Goal: Information Seeking & Learning: Learn about a topic

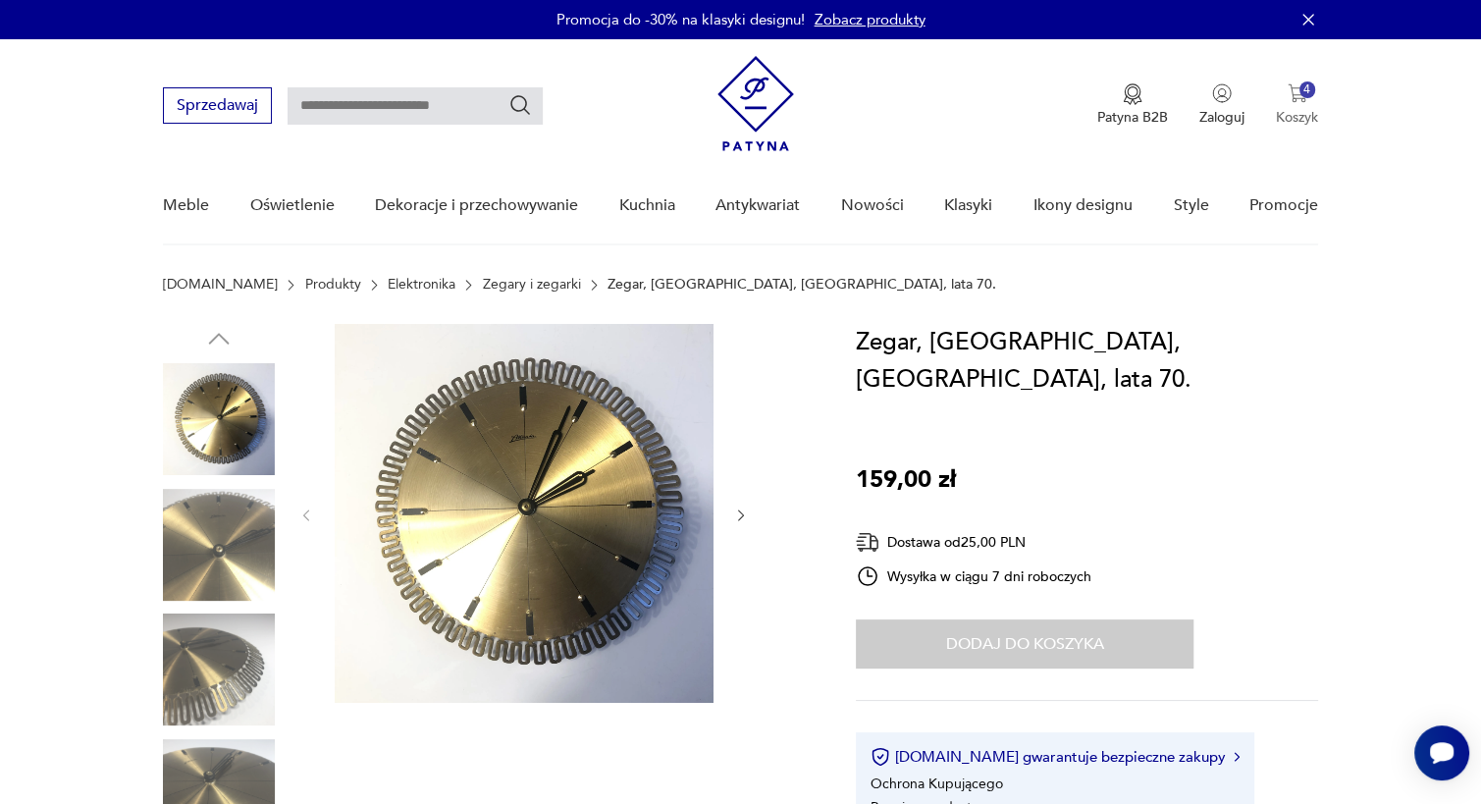
click at [1301, 100] on img "button" at bounding box center [1298, 93] width 20 height 20
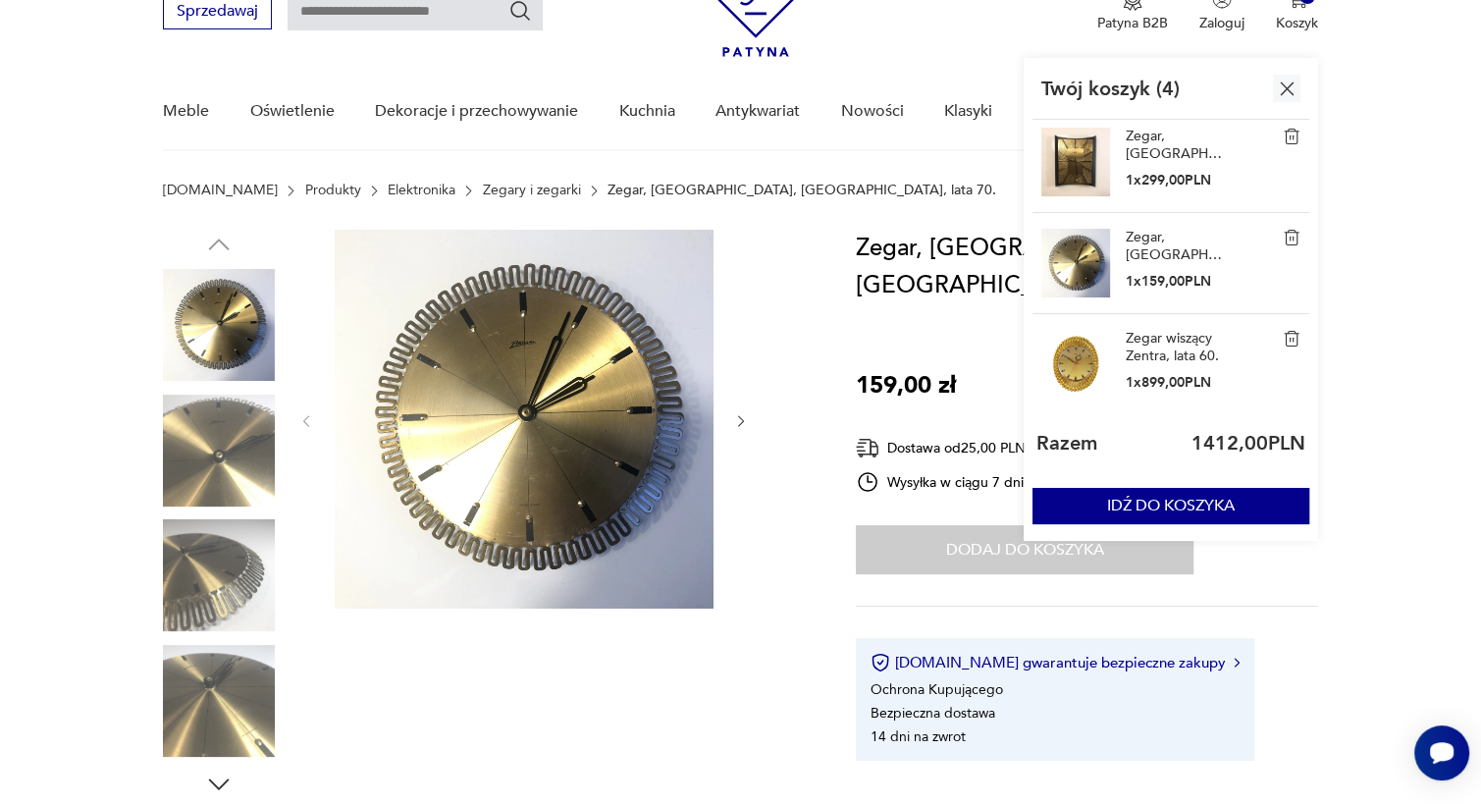
scroll to position [95, 0]
click at [1170, 336] on link "Zegar wiszący Zentra, lata 60." at bounding box center [1175, 346] width 98 height 35
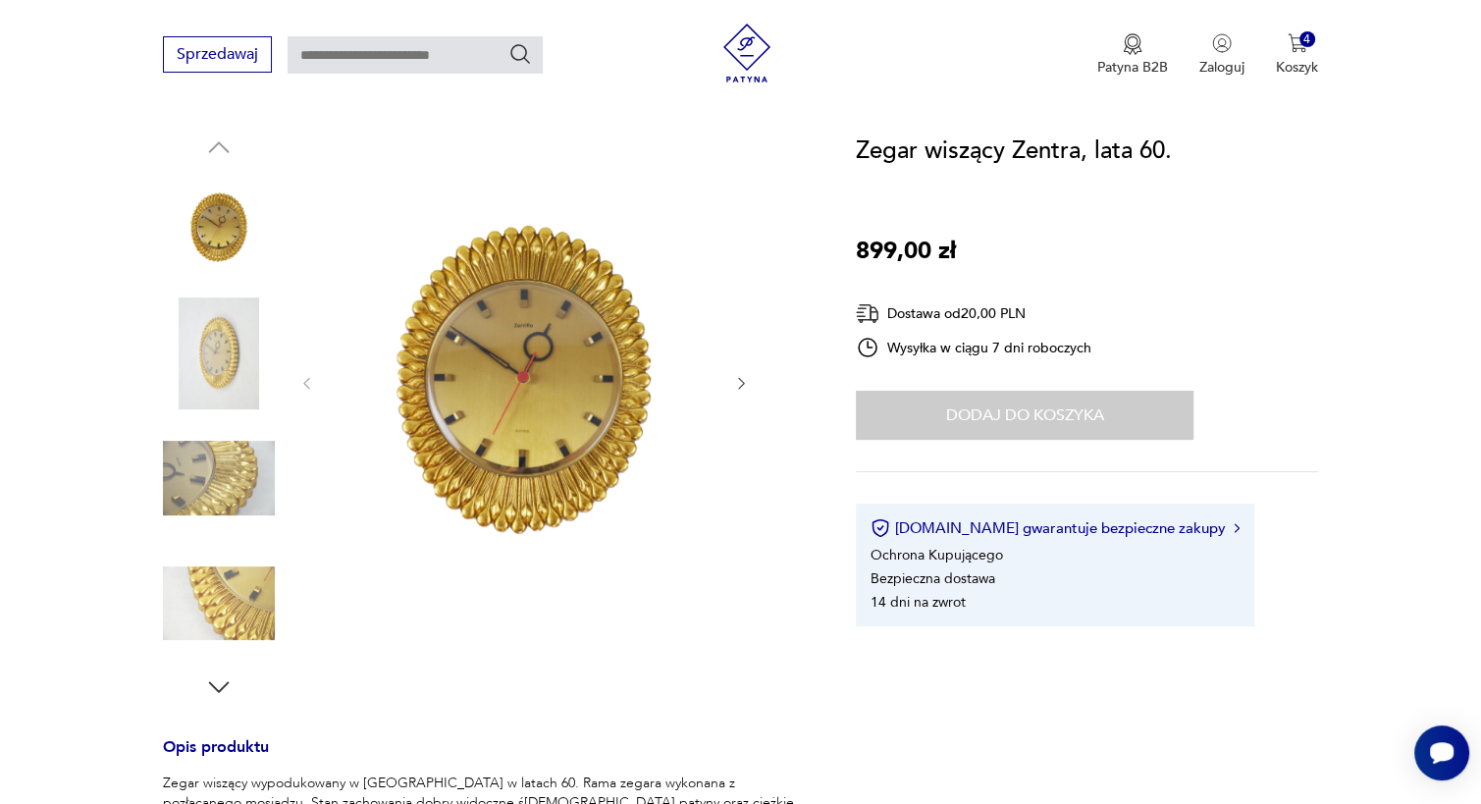
scroll to position [189, 0]
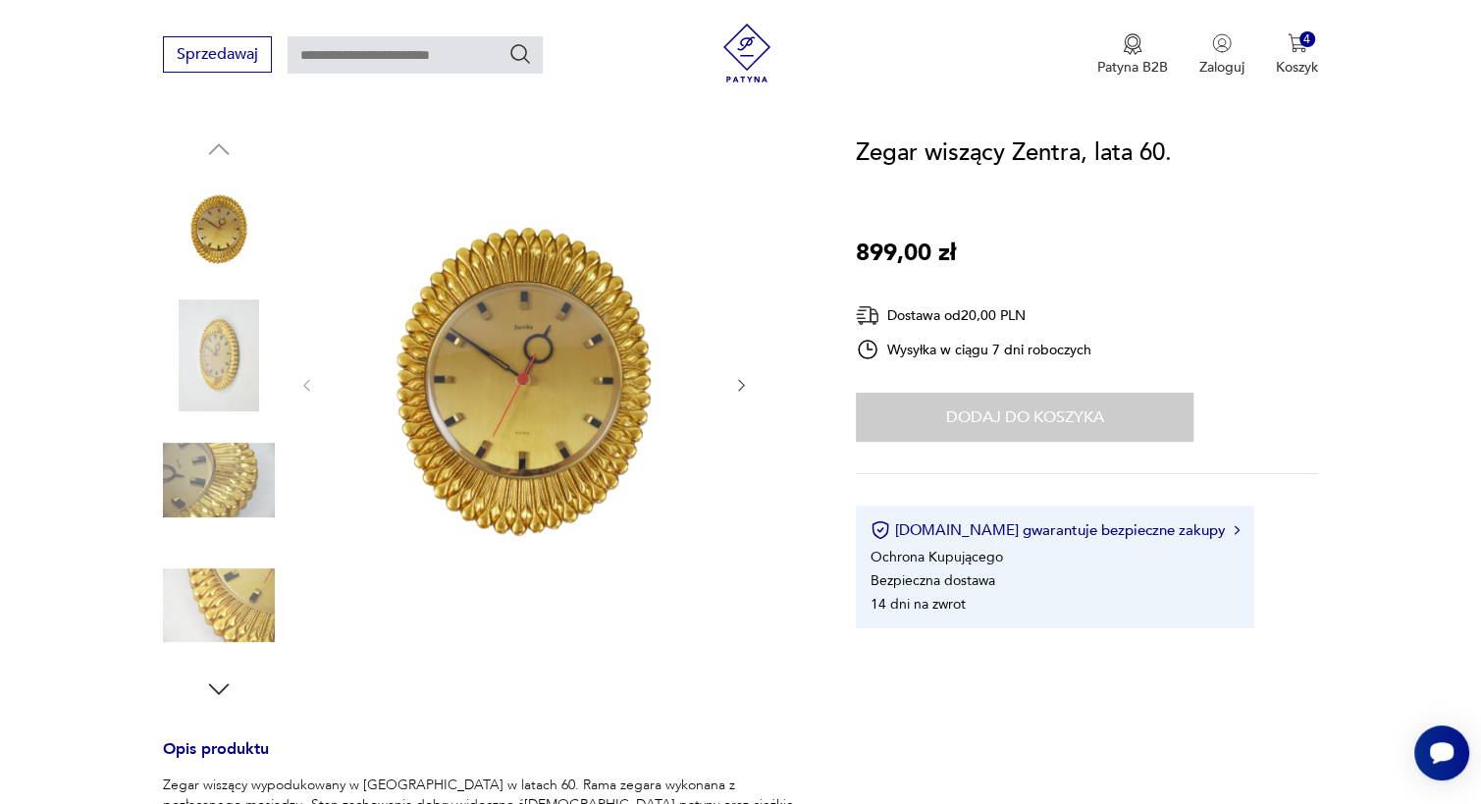
click at [233, 482] on img at bounding box center [219, 480] width 112 height 112
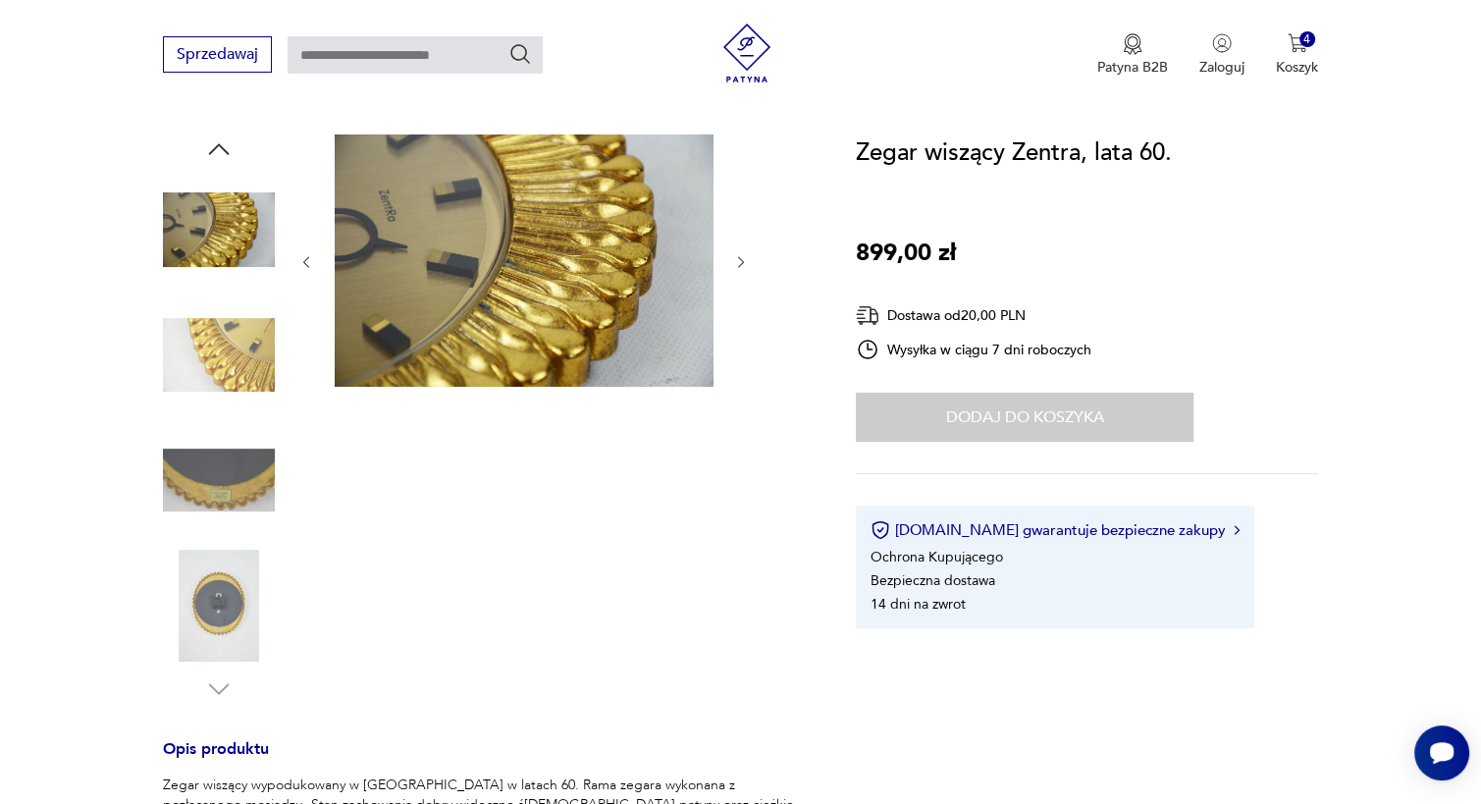
click at [233, 481] on img at bounding box center [219, 480] width 112 height 112
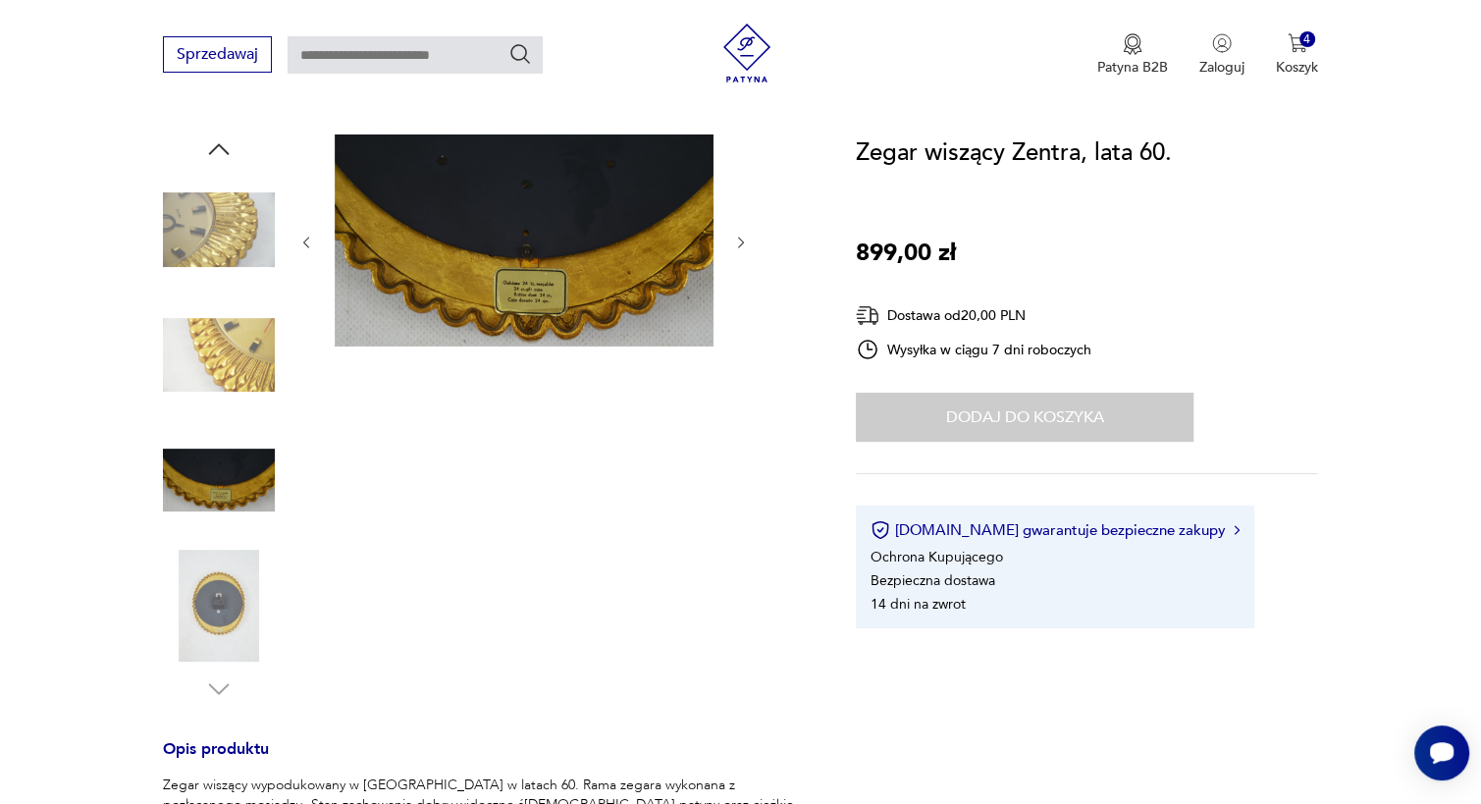
click at [234, 367] on img at bounding box center [219, 355] width 112 height 112
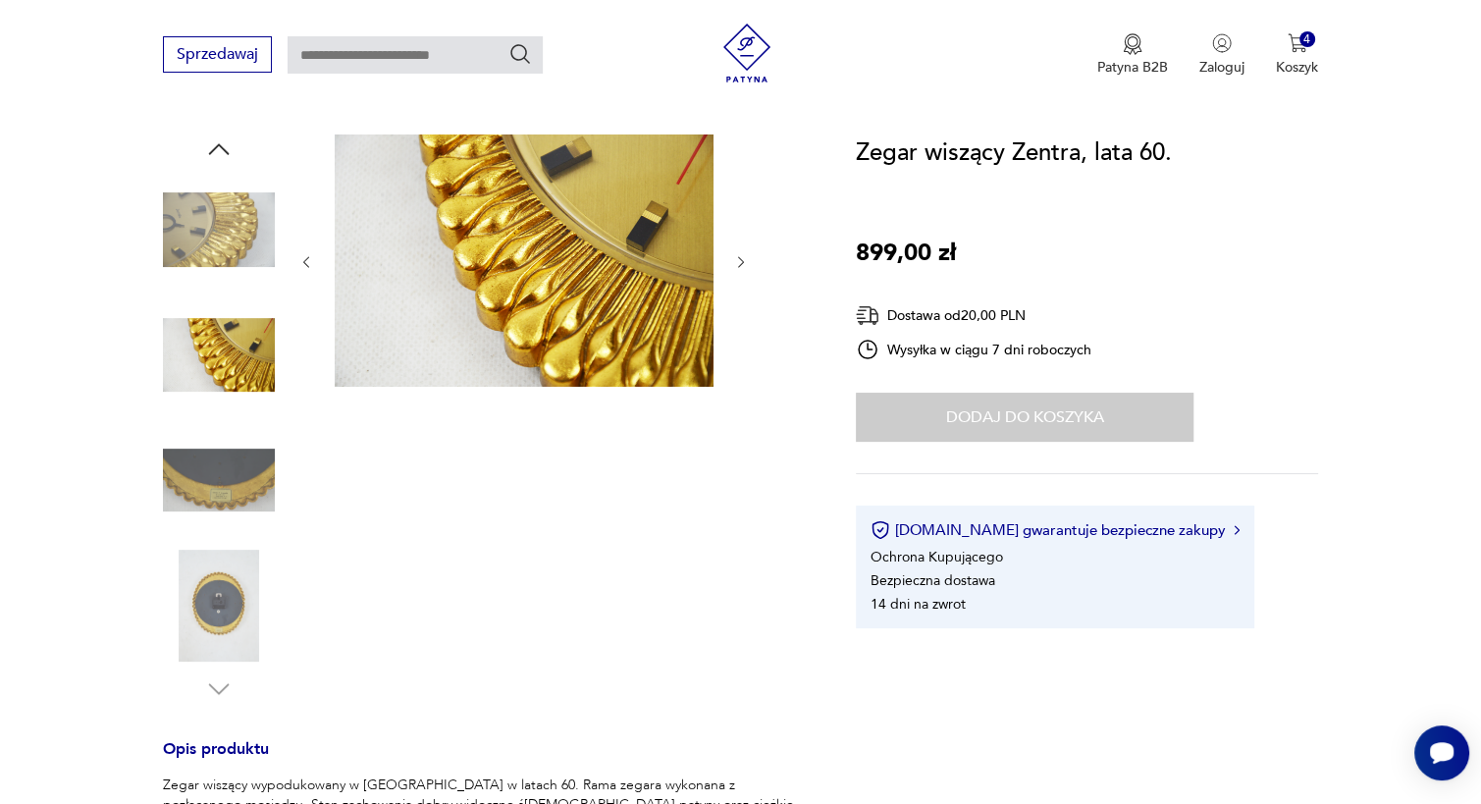
click at [211, 207] on img at bounding box center [219, 230] width 112 height 112
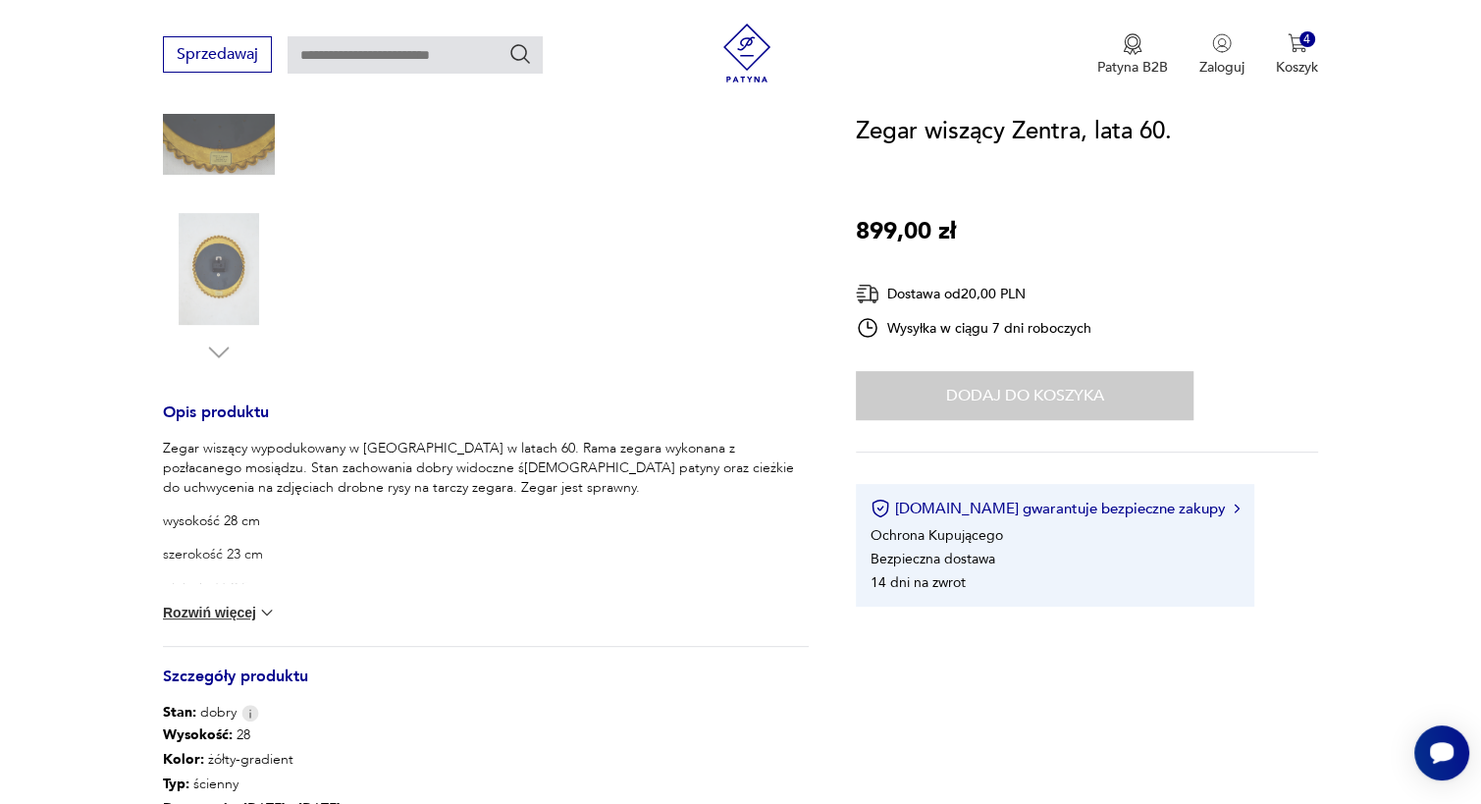
scroll to position [537, 0]
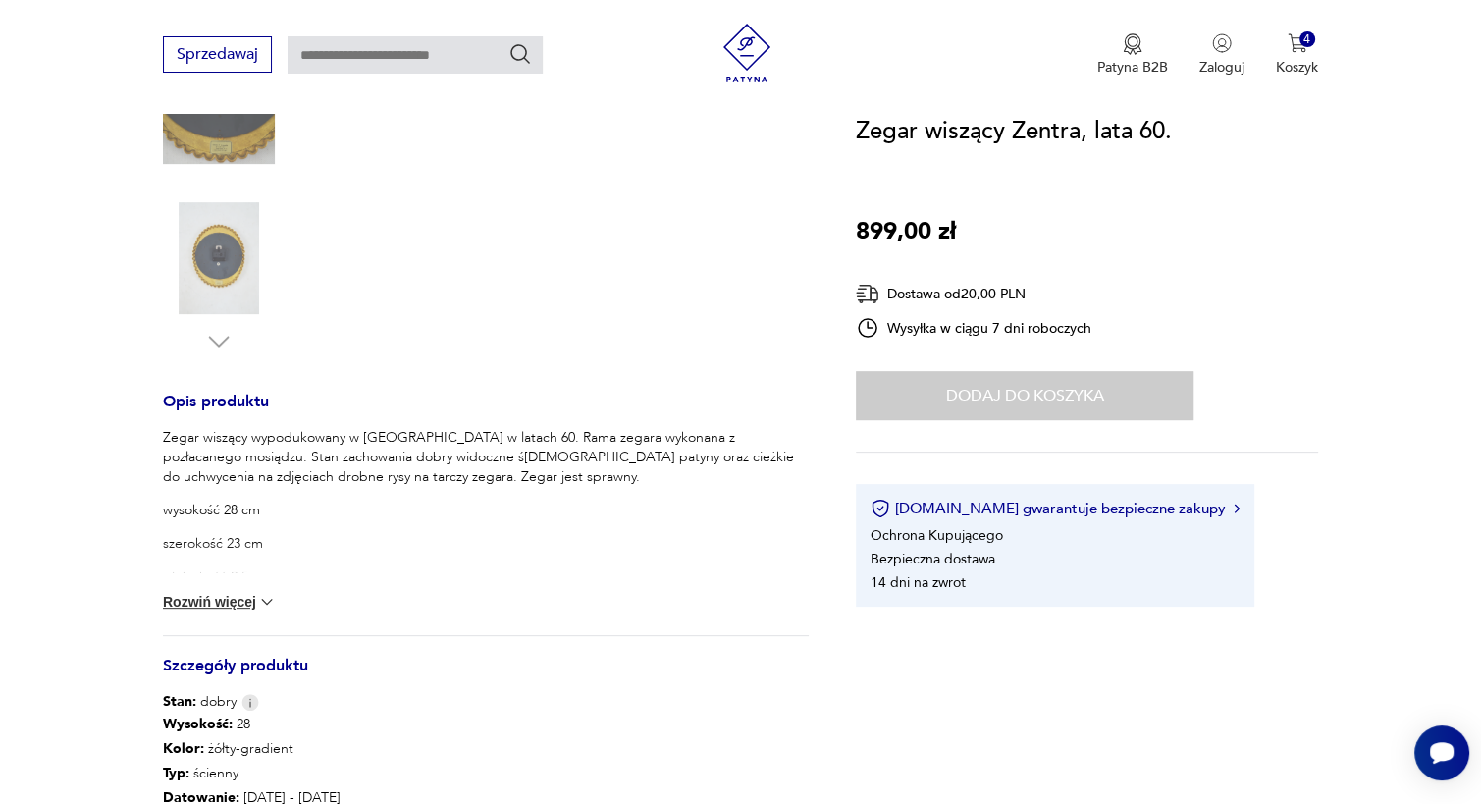
click at [264, 606] on img at bounding box center [267, 602] width 20 height 20
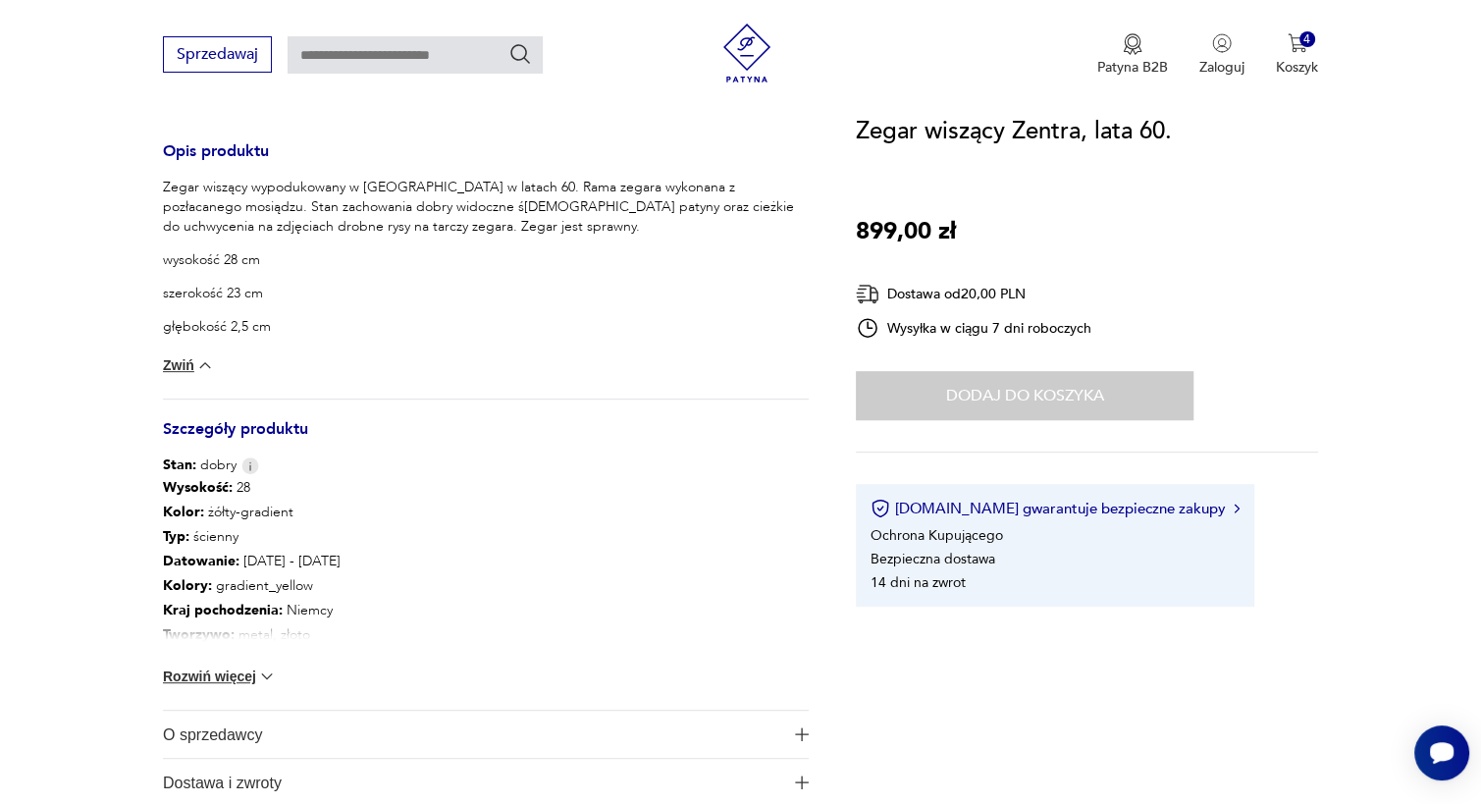
scroll to position [788, 0]
click at [256, 673] on button "Rozwiń więcej" at bounding box center [220, 675] width 114 height 20
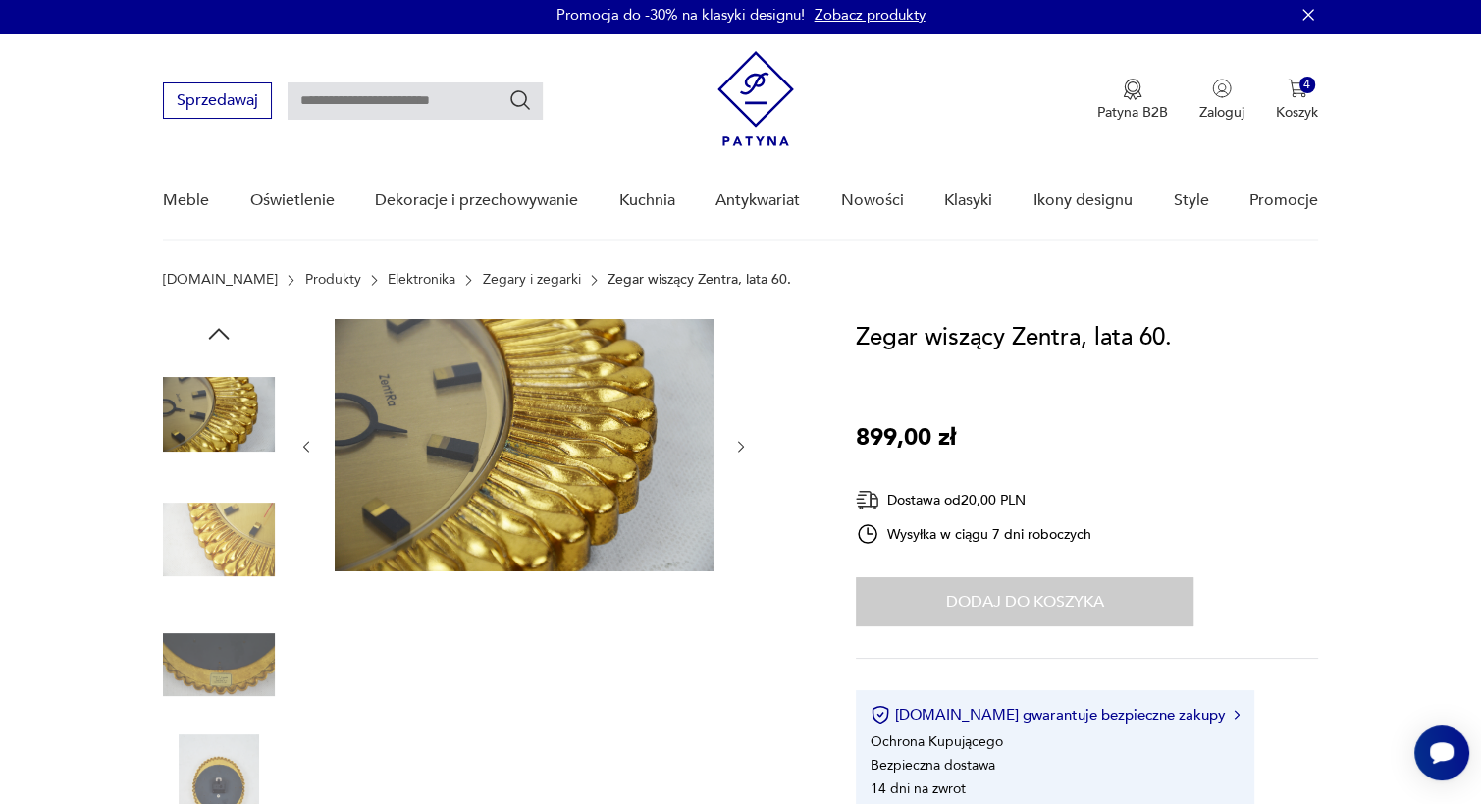
scroll to position [0, 0]
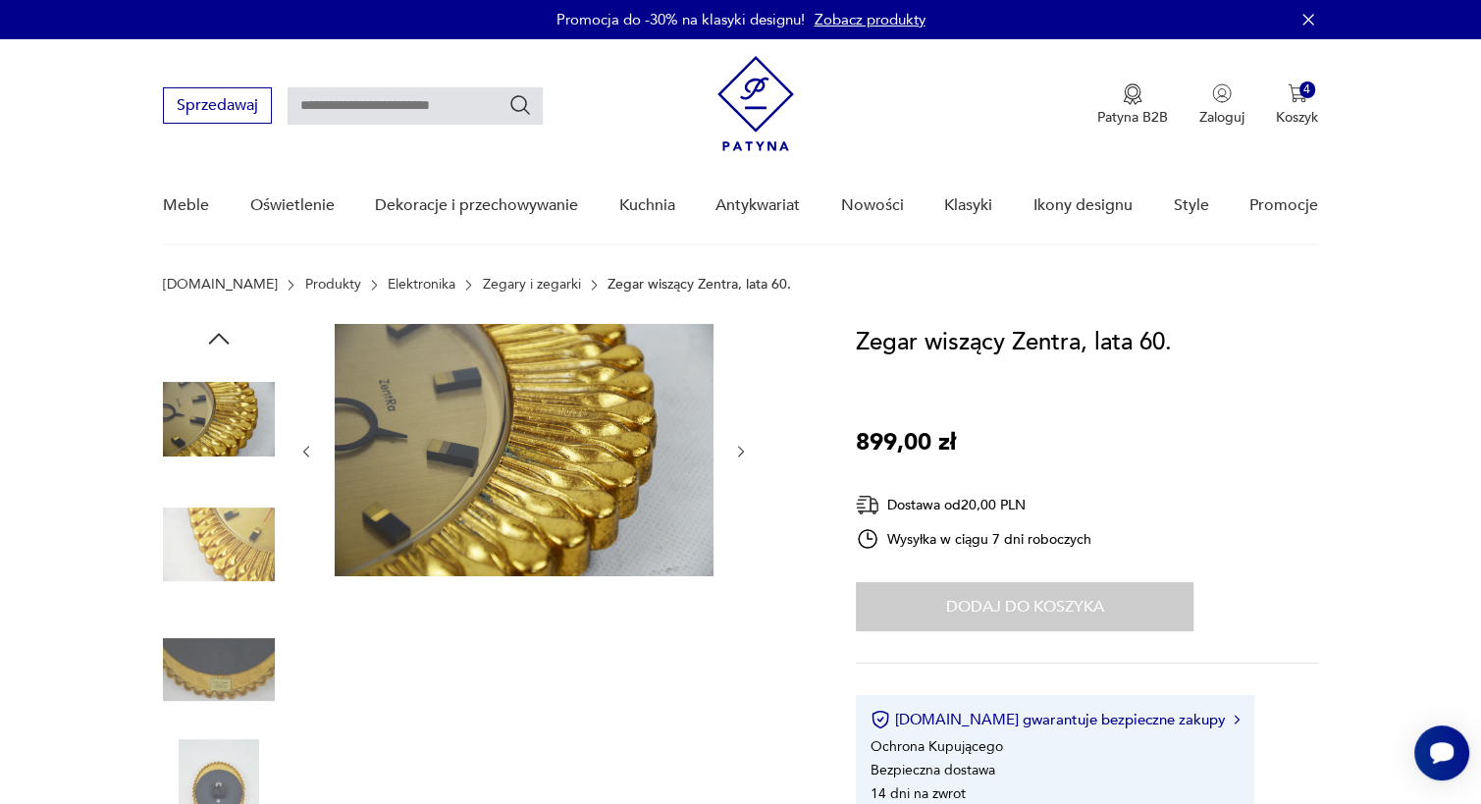
click at [216, 326] on icon "button" at bounding box center [218, 338] width 29 height 29
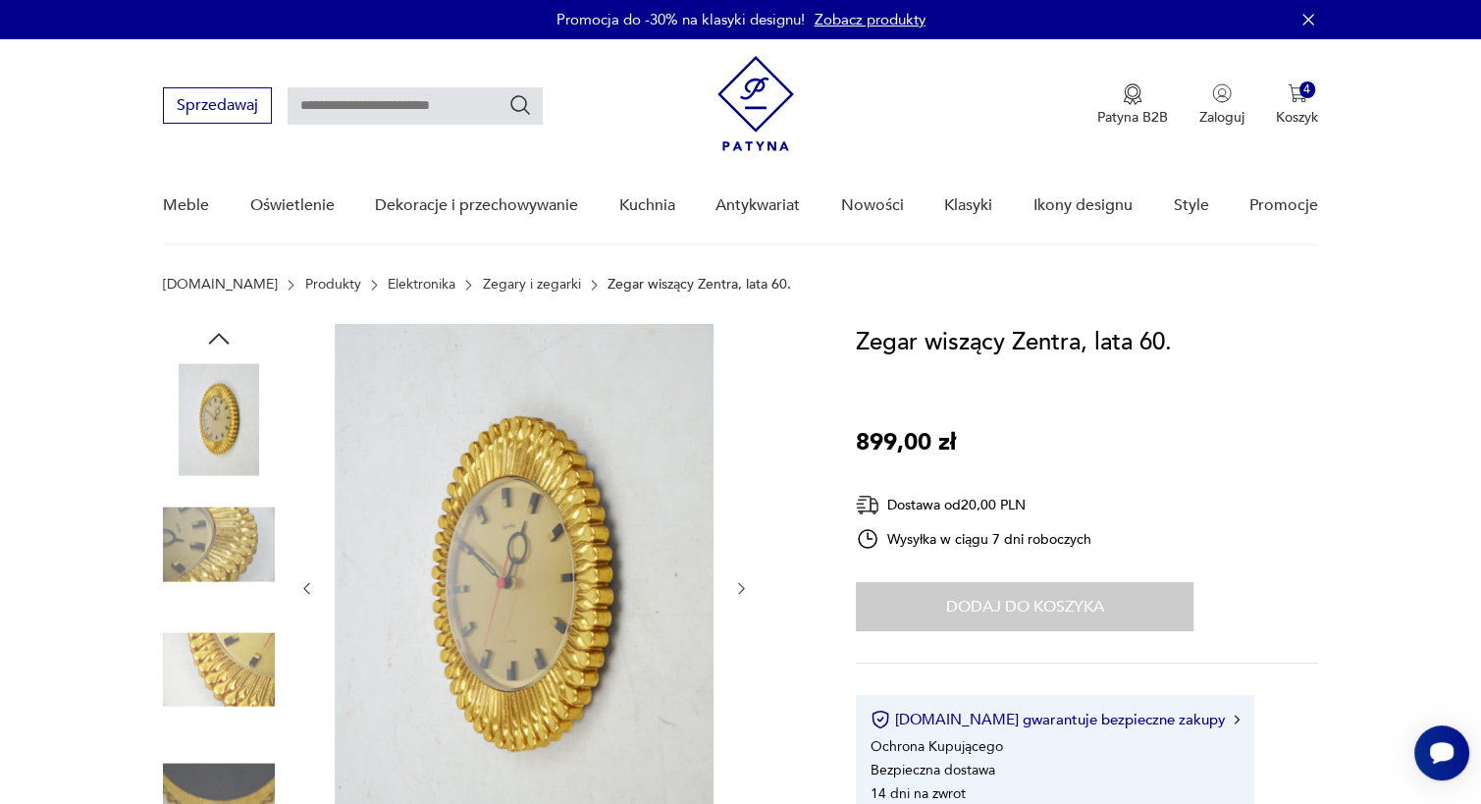
click at [217, 329] on icon "button" at bounding box center [218, 338] width 29 height 29
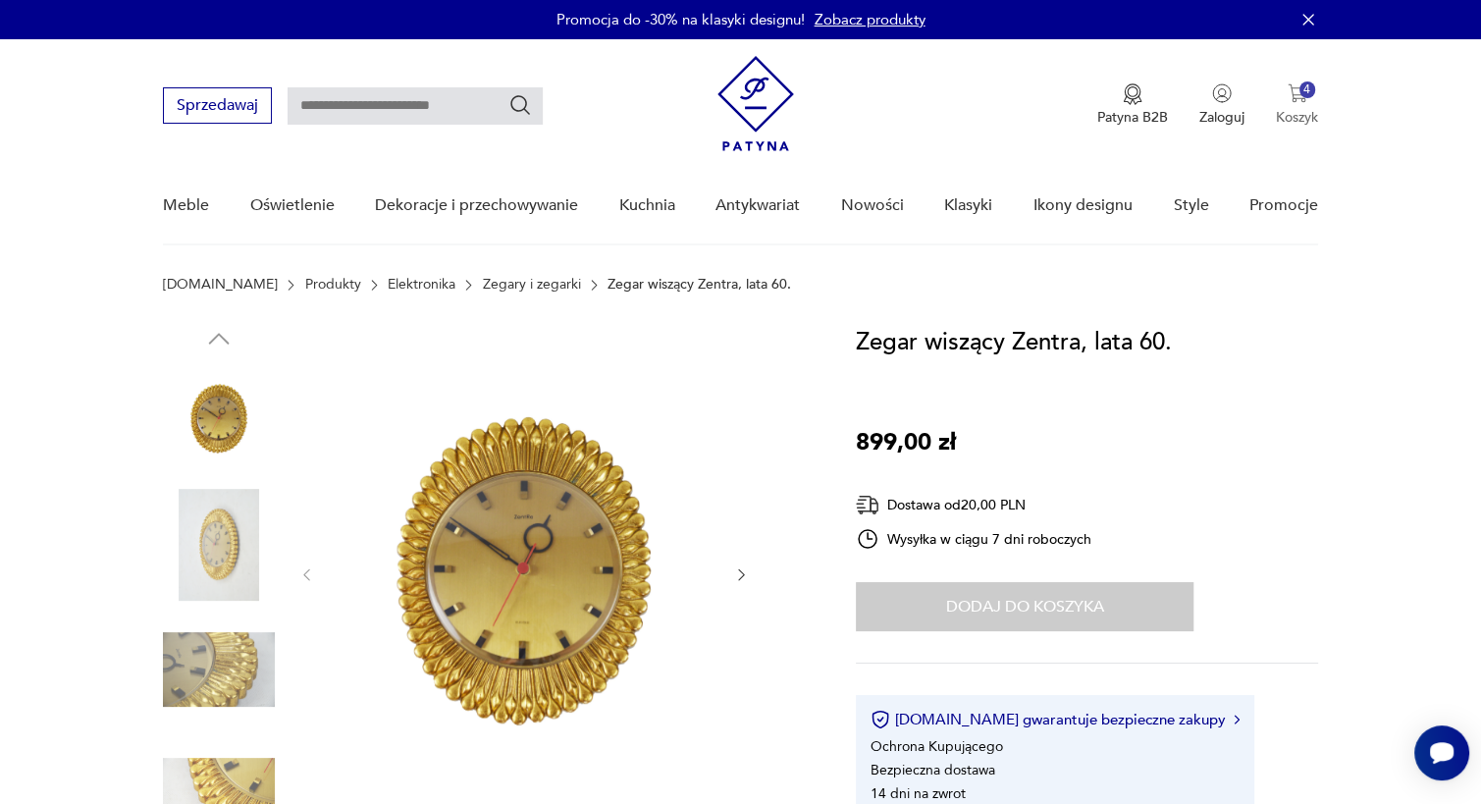
click at [1304, 93] on div "4" at bounding box center [1307, 89] width 17 height 17
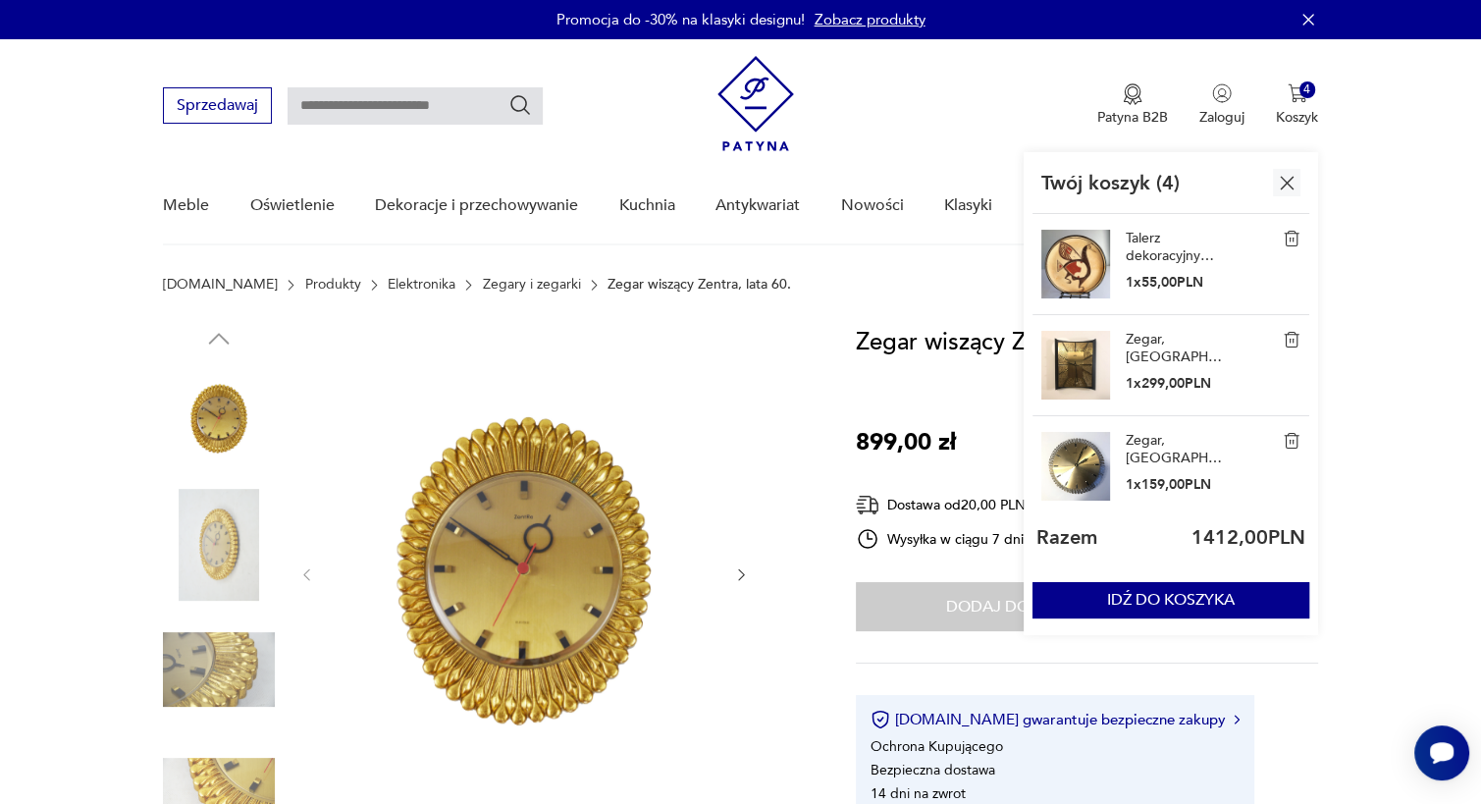
click at [225, 534] on img at bounding box center [219, 545] width 112 height 112
